Goal: Information Seeking & Learning: Find contact information

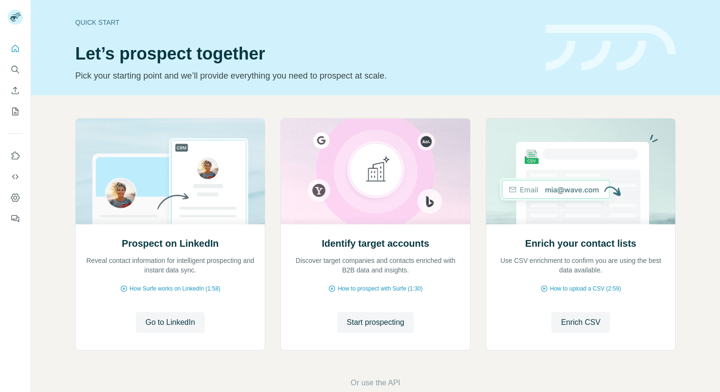
click at [6, 68] on div at bounding box center [15, 130] width 30 height 193
click at [31, 68] on div "Quick start Let’s prospect together Pick your starting point and we’ll provide …" at bounding box center [375, 47] width 689 height 95
click at [23, 69] on div at bounding box center [15, 130] width 30 height 193
click at [20, 71] on icon "Search" at bounding box center [15, 70] width 10 height 10
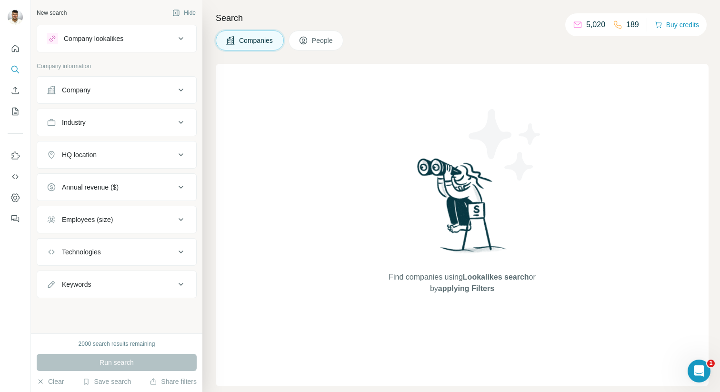
click at [124, 93] on div "Company" at bounding box center [111, 90] width 129 height 10
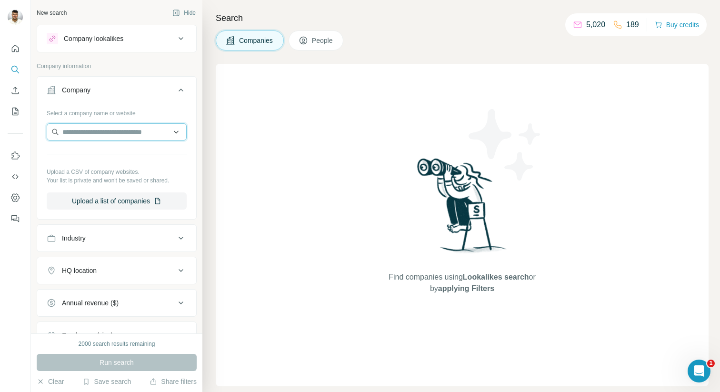
click at [130, 132] on input "text" at bounding box center [117, 131] width 140 height 17
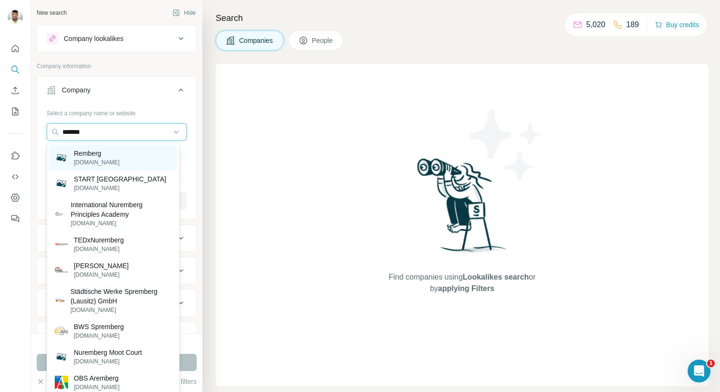
type input "*******"
click at [146, 159] on div "[PERSON_NAME][DOMAIN_NAME]" at bounding box center [113, 158] width 128 height 26
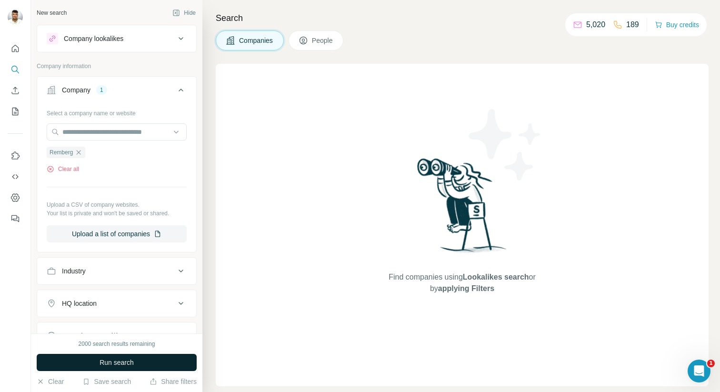
click at [125, 358] on span "Run search" at bounding box center [116, 362] width 34 height 10
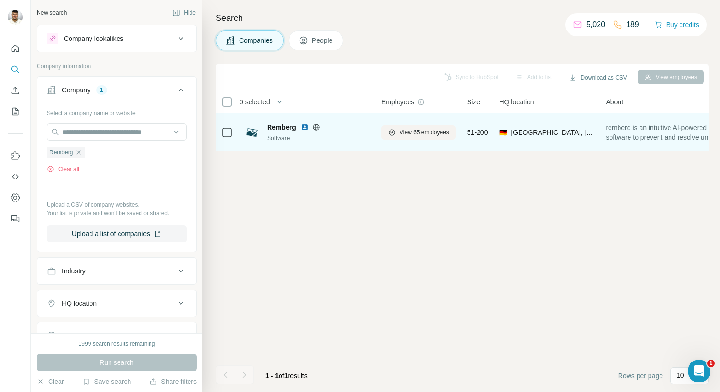
click at [341, 124] on div "Remberg" at bounding box center [318, 127] width 103 height 10
click at [418, 129] on span "View 65 employees" at bounding box center [424, 132] width 50 height 9
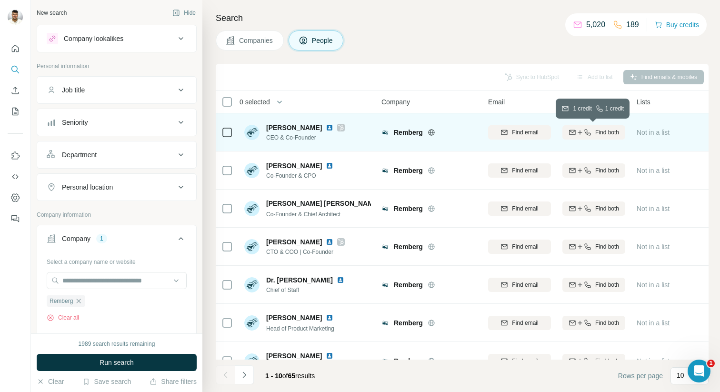
click at [597, 133] on span "Find both" at bounding box center [607, 132] width 24 height 9
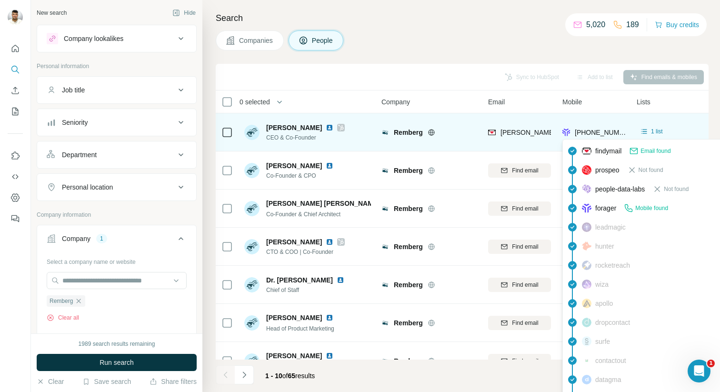
click at [593, 132] on span "[PHONE_NUMBER]" at bounding box center [605, 133] width 60 height 8
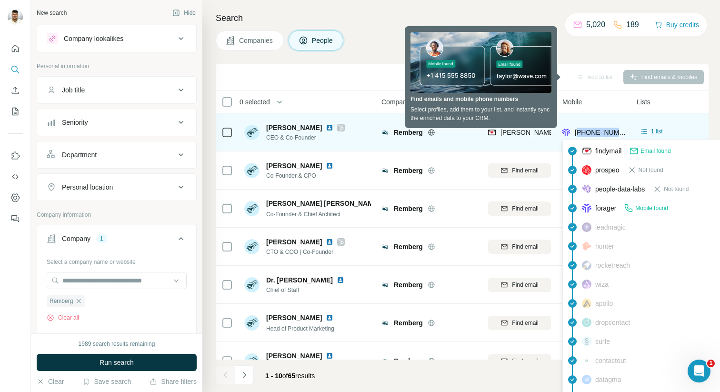
copy span "4917656668256"
